Goal: Transaction & Acquisition: Purchase product/service

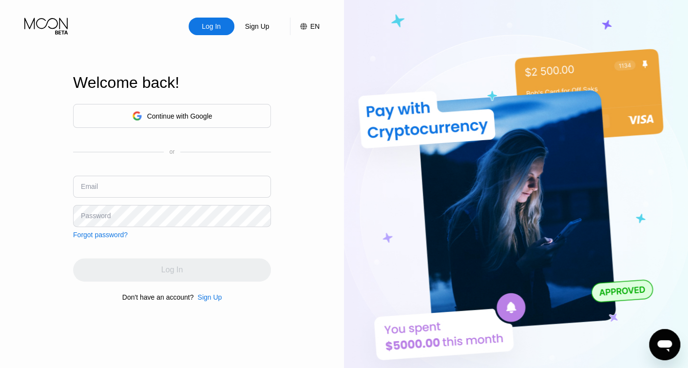
click at [193, 181] on input "text" at bounding box center [172, 186] width 198 height 22
type input "[PERSON_NAME][EMAIL_ADDRESS][DOMAIN_NAME]"
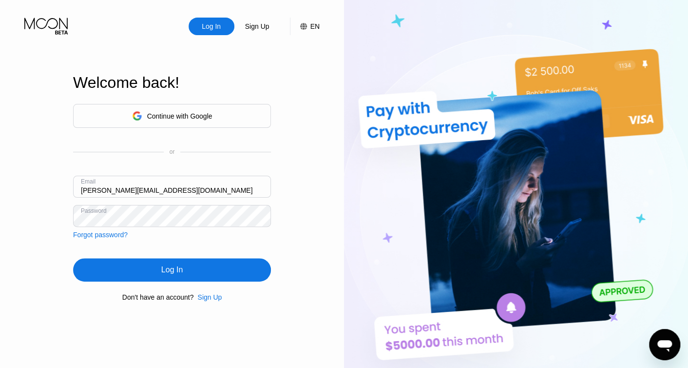
click at [181, 268] on div "Log In" at bounding box center [171, 270] width 21 height 10
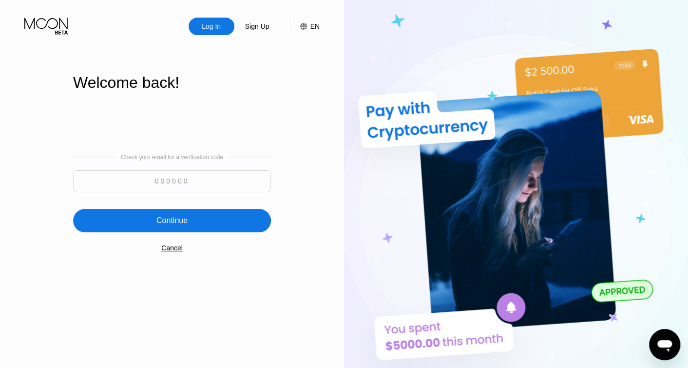
click at [217, 181] on input at bounding box center [172, 181] width 198 height 22
paste input "793764"
type input "793764"
click at [209, 220] on div "Continue" at bounding box center [172, 220] width 198 height 23
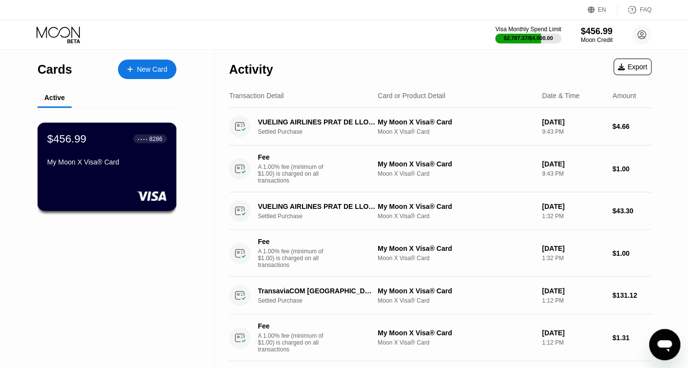
click at [121, 170] on div "My Moon X Visa® Card" at bounding box center [106, 164] width 119 height 12
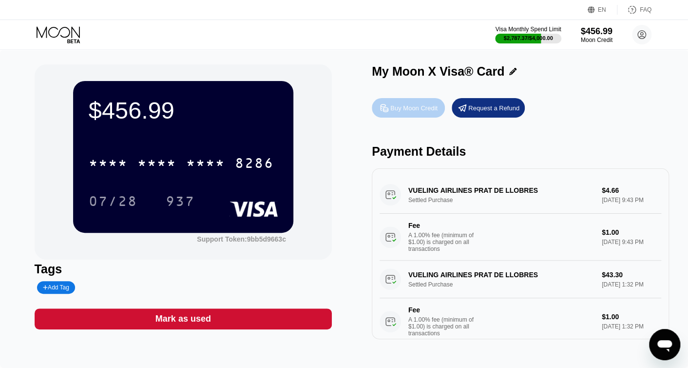
click at [419, 112] on div "Buy Moon Credit" at bounding box center [413, 108] width 47 height 8
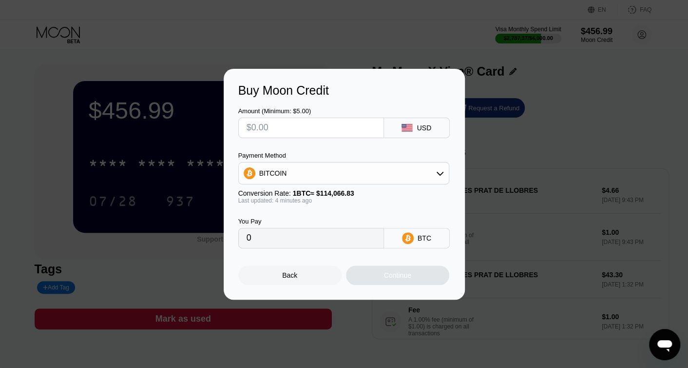
click at [313, 126] on input "text" at bounding box center [311, 127] width 129 height 19
type input "$1"
type input "0.00000877"
type input "$14"
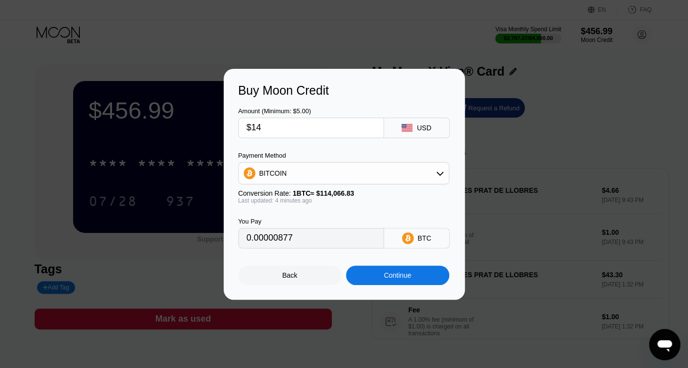
type input "0.00012277"
type input "$147"
type input "0.00128900"
type input "$1477"
type input "0.01295138"
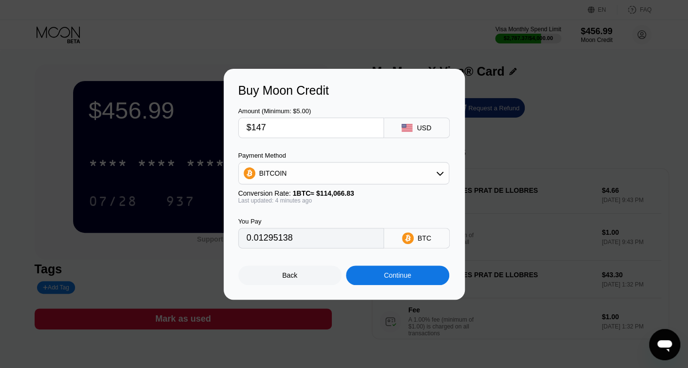
type input "$1473"
type input "0.01291631"
type input "$147"
type input "0.00128900"
type input "$1474"
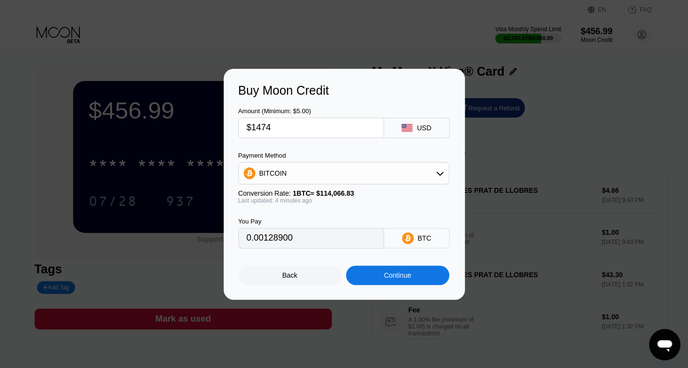
type input "0.01292508"
type input "$1474"
click at [394, 276] on div "Continue" at bounding box center [397, 275] width 27 height 8
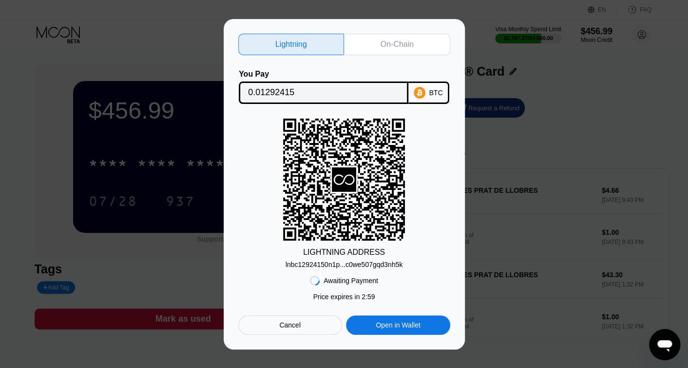
click at [406, 39] on div "On-Chain" at bounding box center [397, 44] width 33 height 10
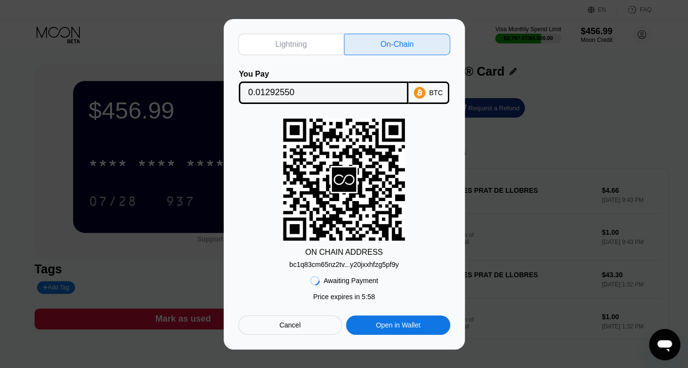
click at [385, 264] on div "bc1q83cm65nz2tv...y20jxxhfzg5pf9y" at bounding box center [345, 264] width 110 height 8
click at [280, 90] on input "0.01292550" at bounding box center [323, 92] width 151 height 19
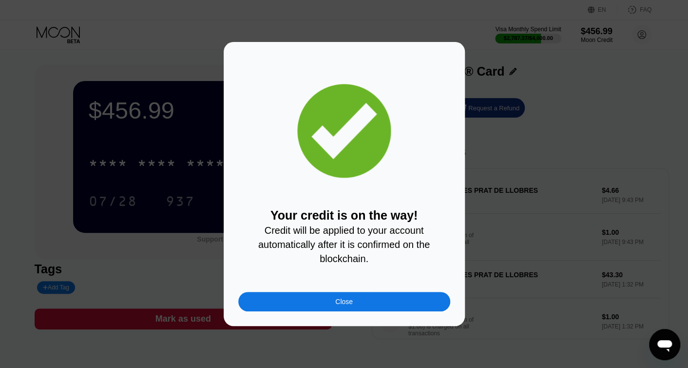
click at [421, 300] on div "Close" at bounding box center [344, 301] width 212 height 19
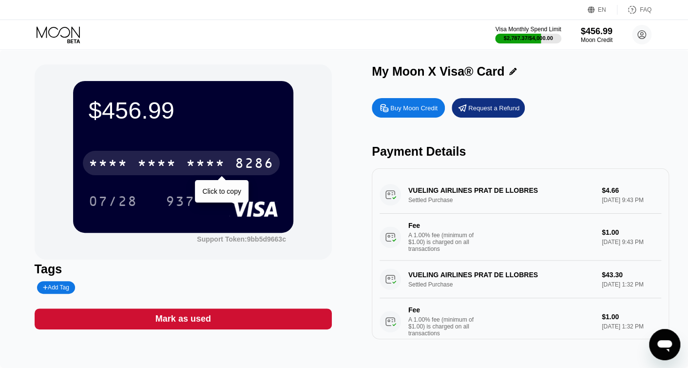
click at [233, 167] on div "* * * * * * * * * * * * 8286" at bounding box center [181, 163] width 197 height 24
click at [213, 164] on div "2271" at bounding box center [205, 164] width 39 height 16
click at [242, 166] on div "8286" at bounding box center [254, 164] width 39 height 16
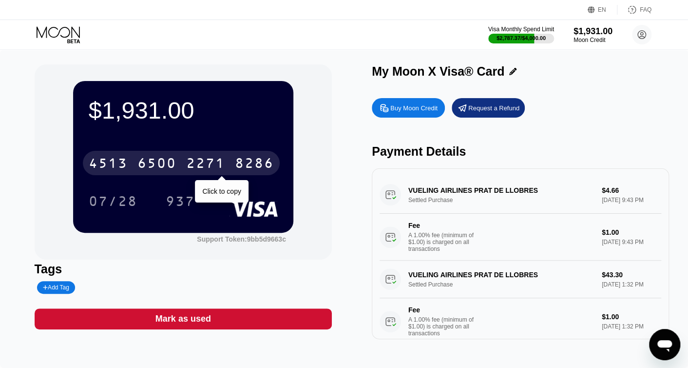
click at [247, 165] on div "8286" at bounding box center [254, 164] width 39 height 16
click at [228, 163] on div "* * * * * * * * * * * * 8286" at bounding box center [181, 163] width 197 height 24
click at [221, 169] on div "2271" at bounding box center [205, 164] width 39 height 16
click at [253, 168] on div "8286" at bounding box center [254, 164] width 39 height 16
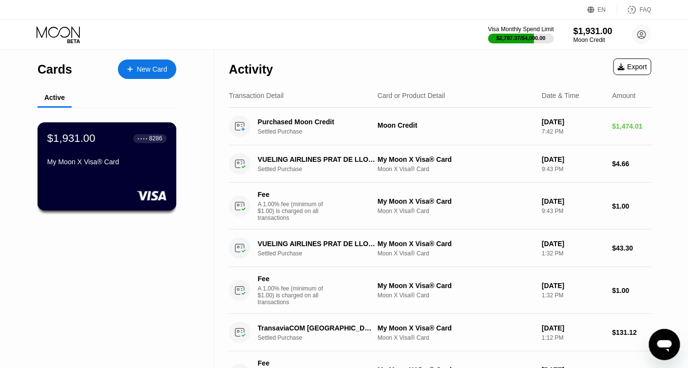
click at [114, 162] on div "My Moon X Visa® Card" at bounding box center [106, 162] width 119 height 8
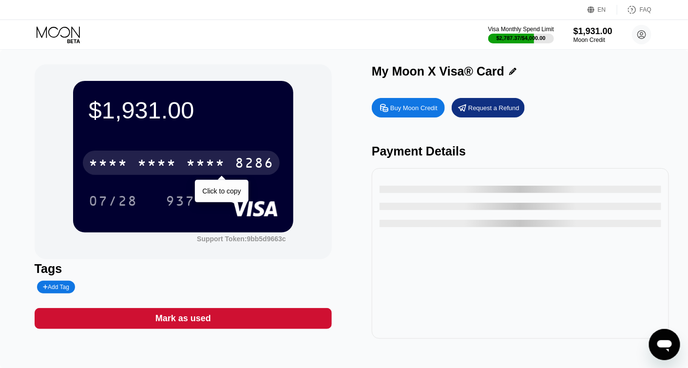
click at [164, 167] on div "* * * *" at bounding box center [156, 164] width 39 height 16
